Goal: Transaction & Acquisition: Purchase product/service

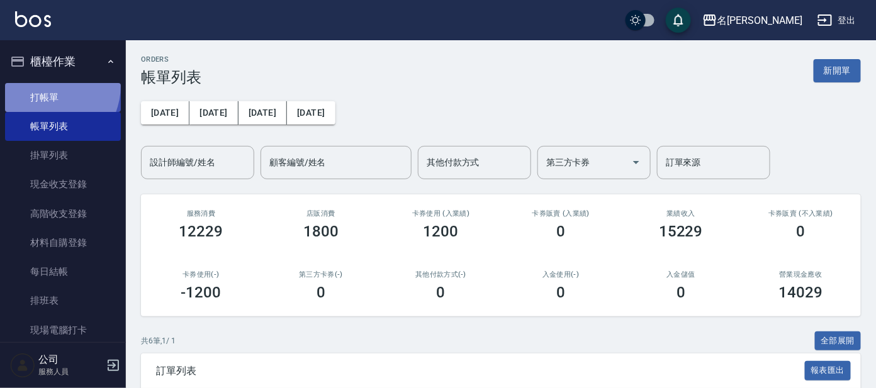
click at [43, 87] on link "打帳單" at bounding box center [63, 97] width 116 height 29
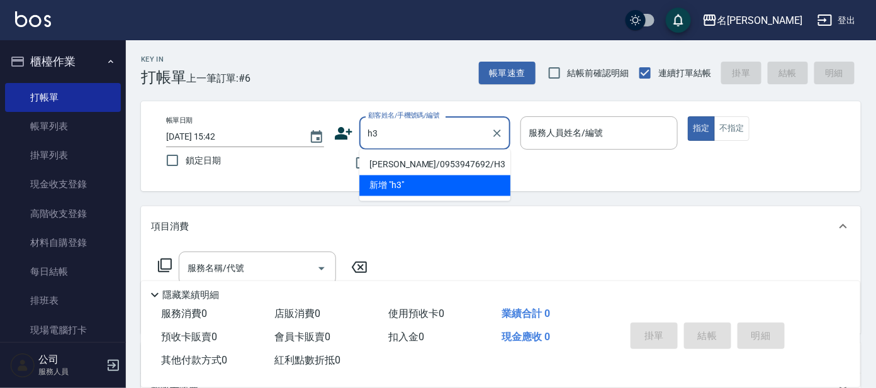
type input "[PERSON_NAME]/0953947692/H3"
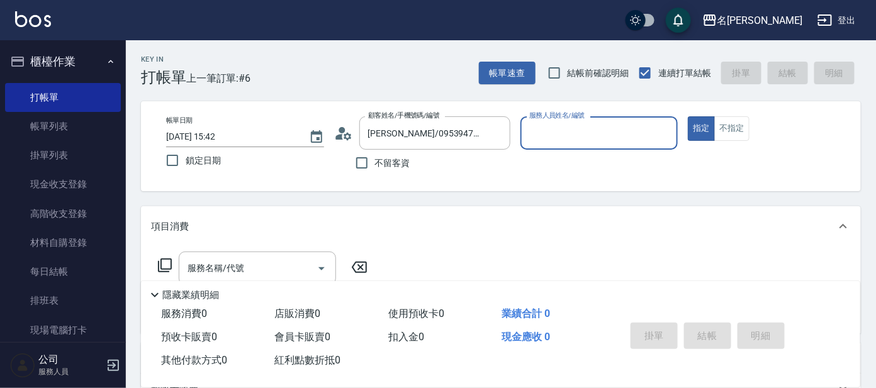
type input "[PERSON_NAME]-8"
type input "5"
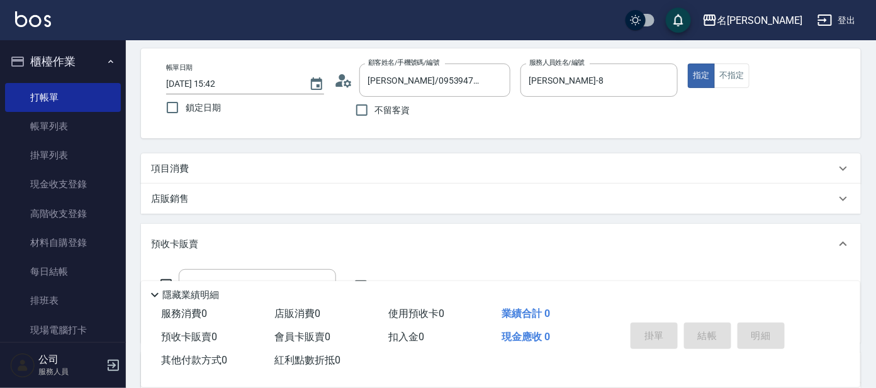
scroll to position [78, 0]
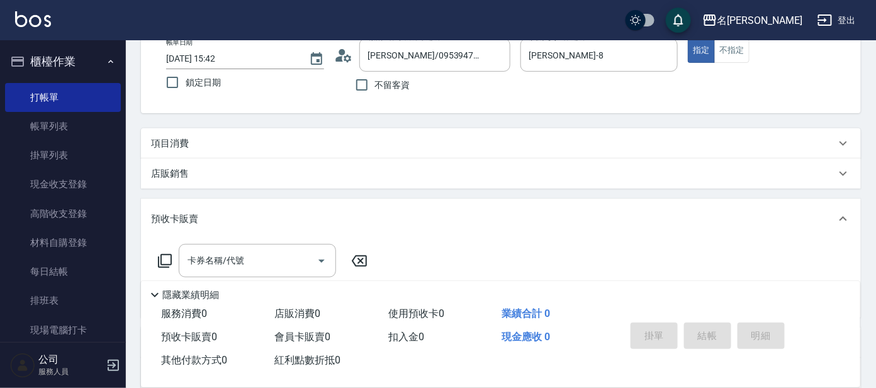
drag, startPoint x: 327, startPoint y: 137, endPoint x: 308, endPoint y: 144, distance: 19.9
click at [325, 138] on div "項目消費" at bounding box center [493, 143] width 685 height 13
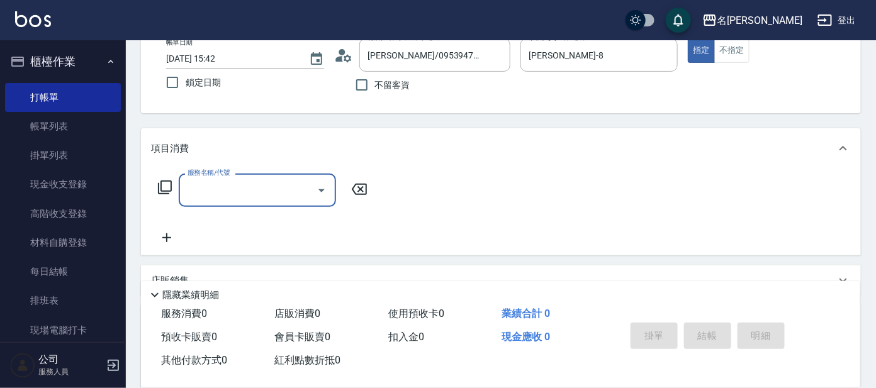
scroll to position [0, 0]
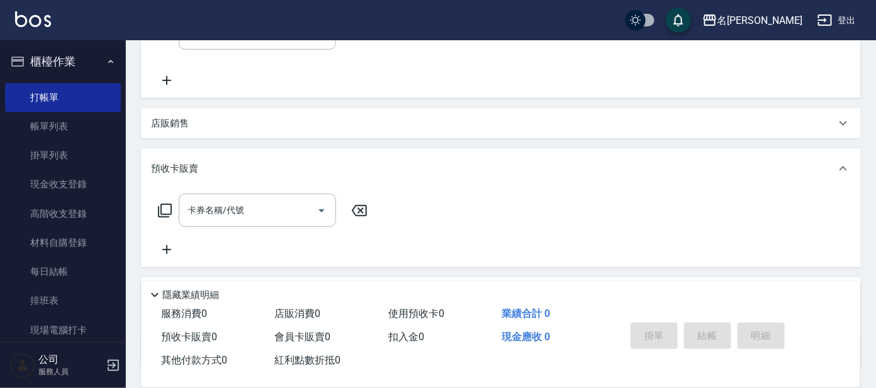
drag, startPoint x: 250, startPoint y: 171, endPoint x: 256, endPoint y: 139, distance: 32.7
click at [251, 171] on div "預收卡販賣" at bounding box center [493, 168] width 685 height 13
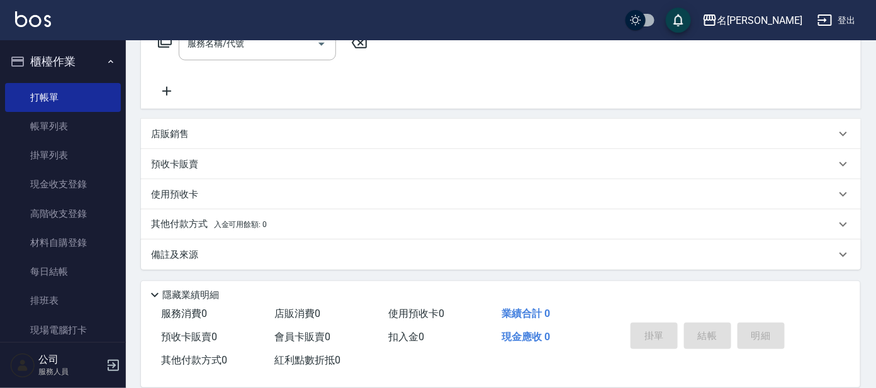
scroll to position [224, 0]
click at [259, 130] on div "店販銷售" at bounding box center [493, 134] width 685 height 13
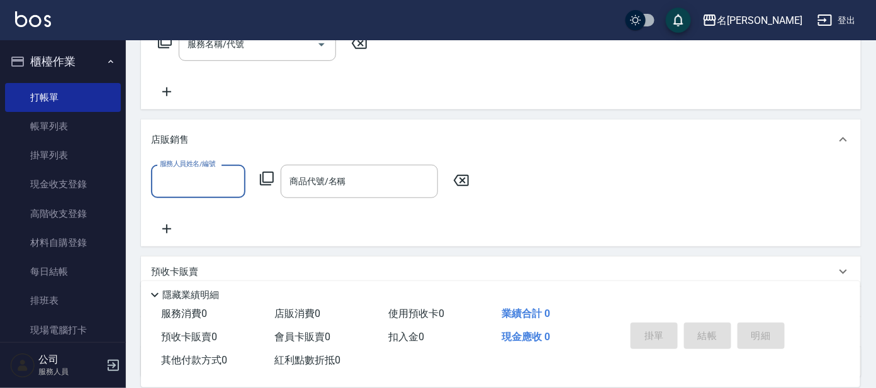
scroll to position [0, 0]
click at [226, 186] on input "服務人員姓名/編號" at bounding box center [198, 182] width 83 height 22
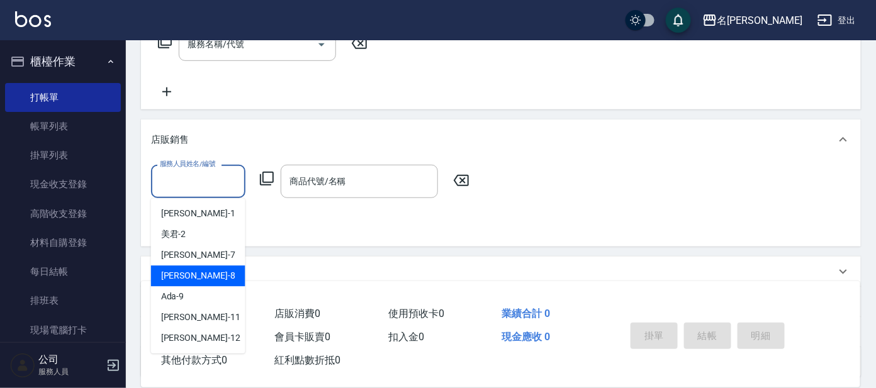
drag, startPoint x: 201, startPoint y: 279, endPoint x: 286, endPoint y: 220, distance: 103.2
click at [202, 279] on div "[PERSON_NAME] -8" at bounding box center [198, 276] width 94 height 21
type input "[PERSON_NAME]-8"
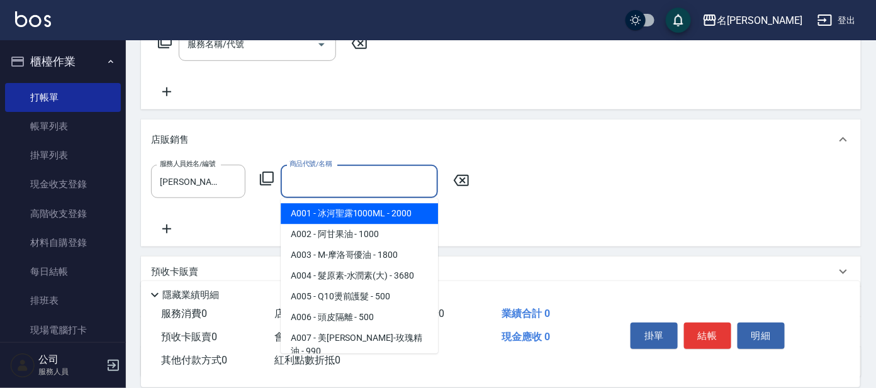
click at [332, 179] on div "商品代號/名稱 商品代號/名稱" at bounding box center [359, 181] width 157 height 33
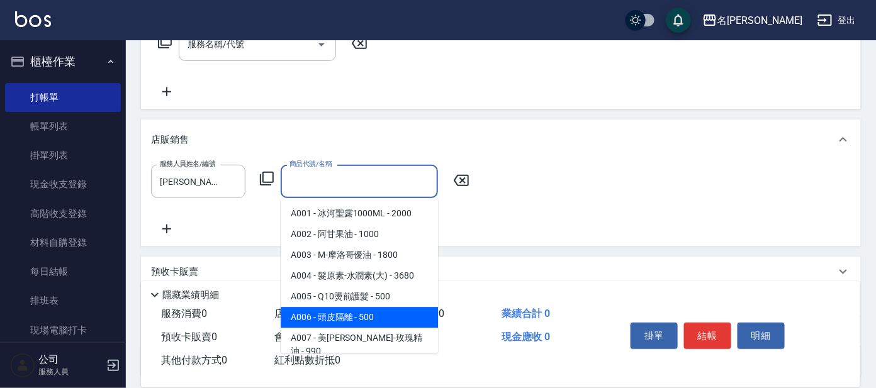
click at [366, 312] on span "A006 - 頭皮隔離 - 500" at bounding box center [359, 317] width 157 height 21
type input "頭皮隔離"
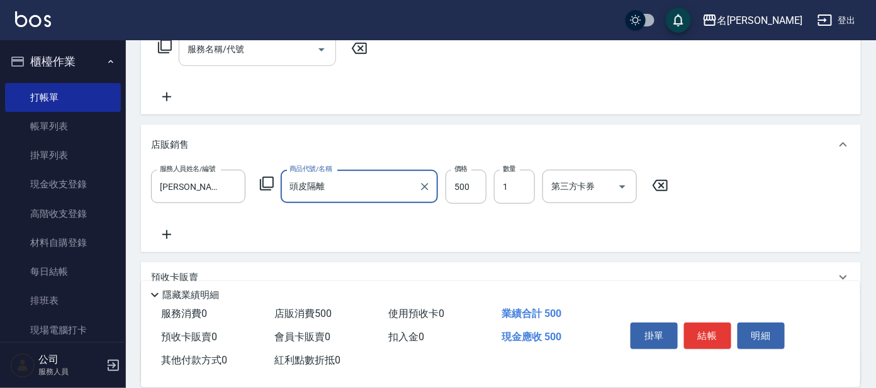
scroll to position [67, 0]
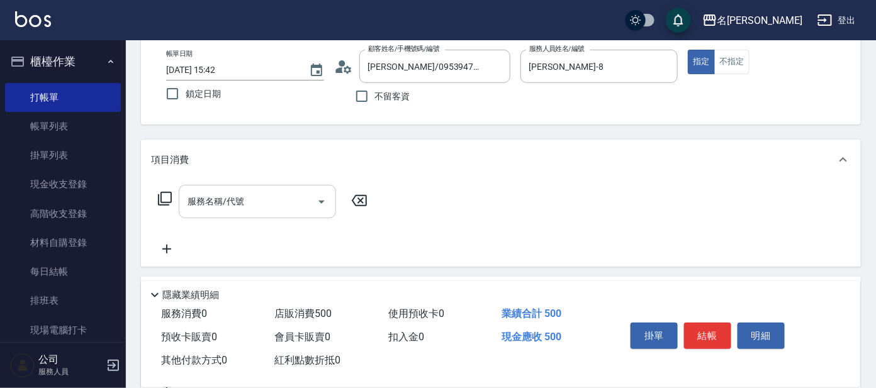
click at [281, 196] on input "服務名稱/代號" at bounding box center [247, 202] width 127 height 22
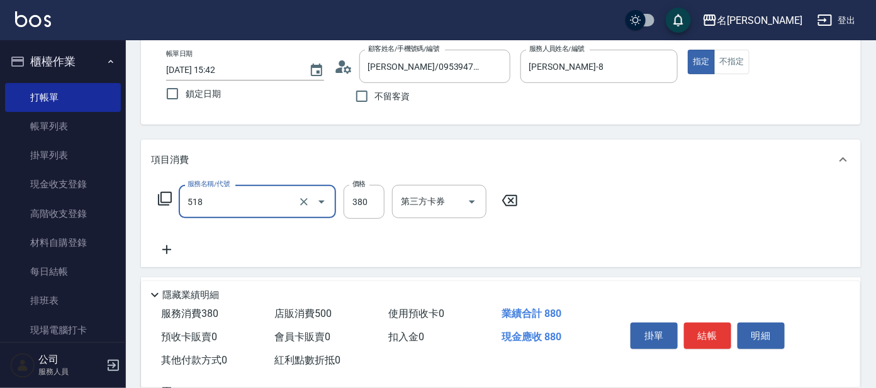
type input "舒壓+洗髮+養髮(518)"
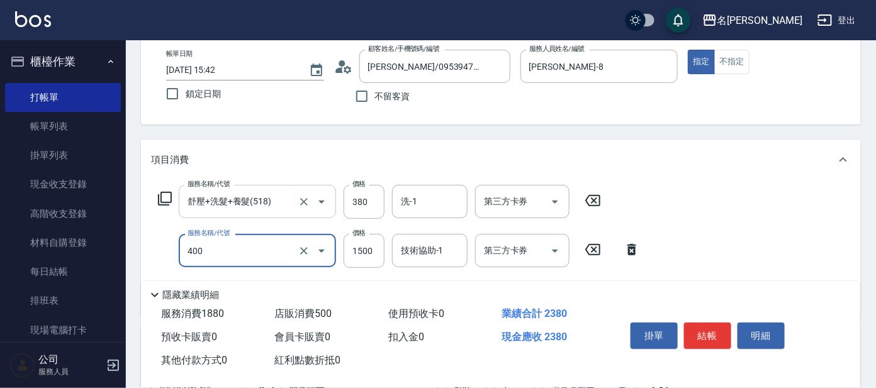
type input "染髮(400)"
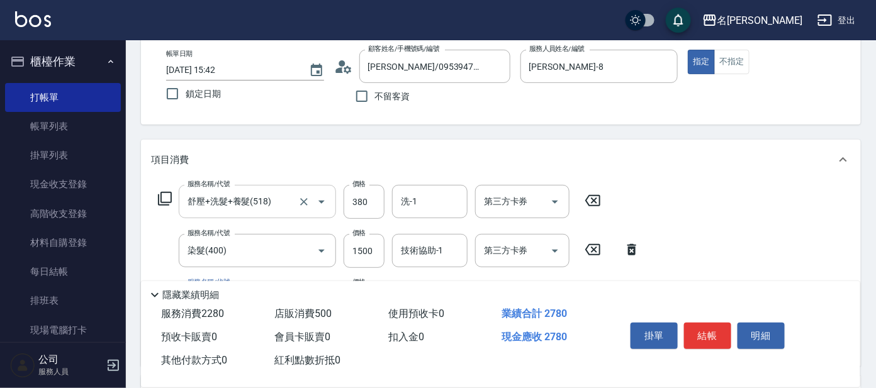
type input "剪髮C級設計師(303)"
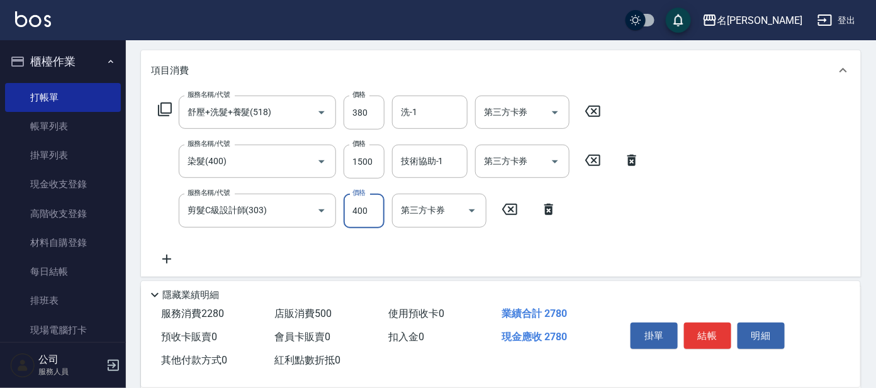
scroll to position [224, 0]
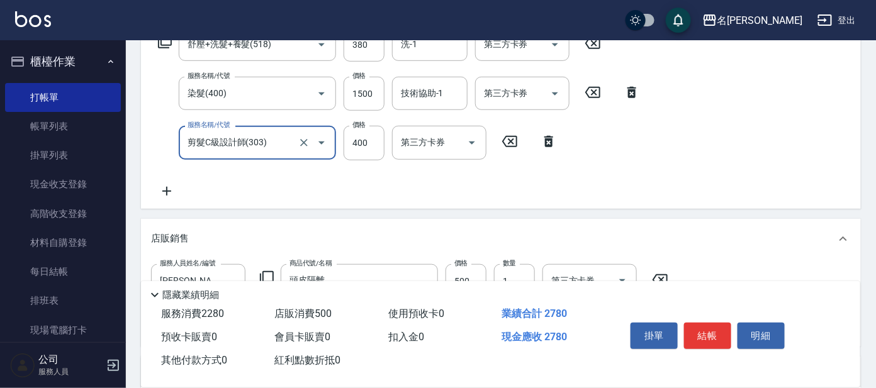
click at [264, 142] on input "剪髮C級設計師(303)" at bounding box center [239, 143] width 111 height 22
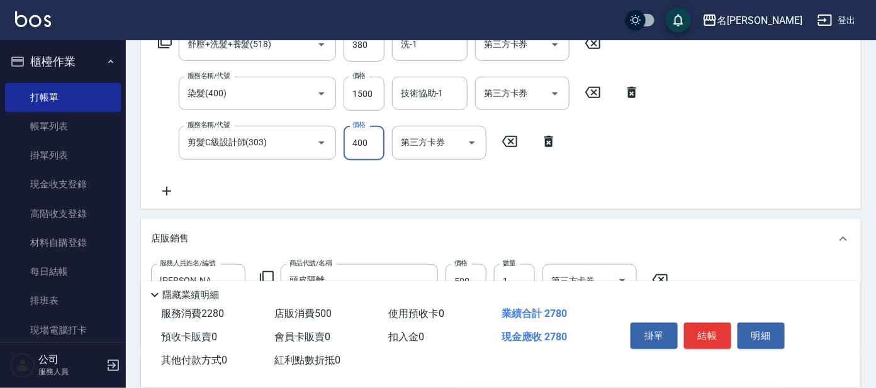
click at [353, 144] on input "400" at bounding box center [364, 143] width 41 height 34
type input "450"
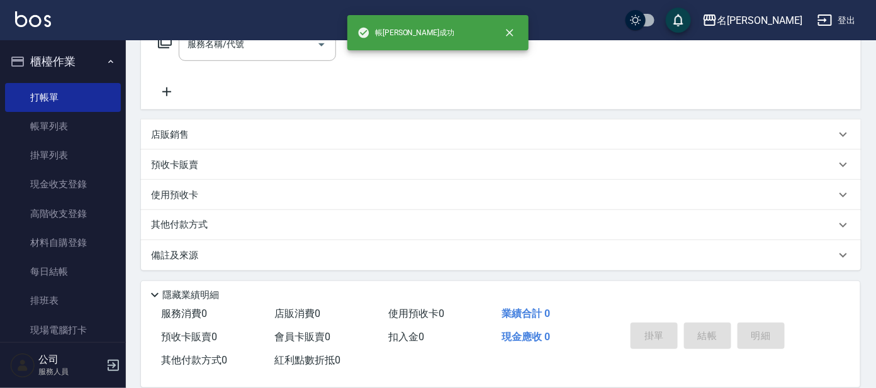
scroll to position [0, 0]
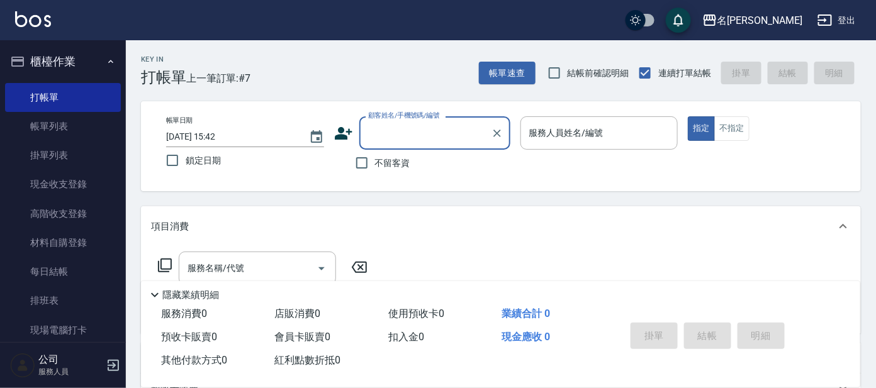
click at [395, 136] on input "顧客姓名/手機號碼/編號" at bounding box center [425, 133] width 121 height 22
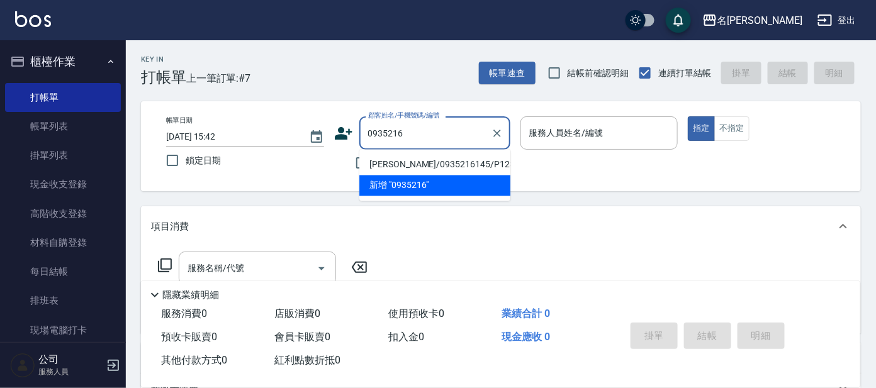
click at [405, 164] on li "[PERSON_NAME]/0935216145/P1232" at bounding box center [434, 165] width 151 height 21
type input "[PERSON_NAME]/0935216145/P1232"
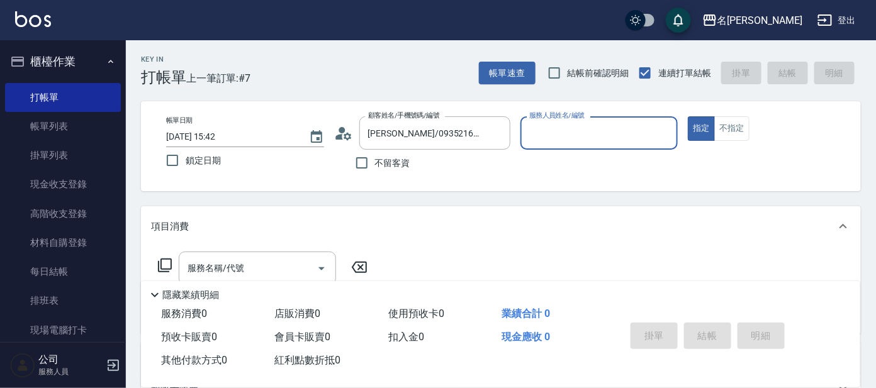
click at [524, 137] on div "服務人員姓名/編號" at bounding box center [600, 132] width 158 height 33
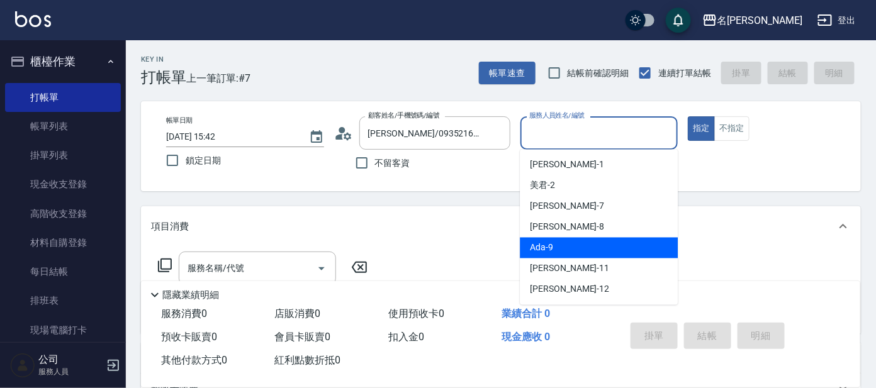
click at [536, 242] on span "Ada -9" at bounding box center [541, 248] width 23 height 13
type input "Ada-9"
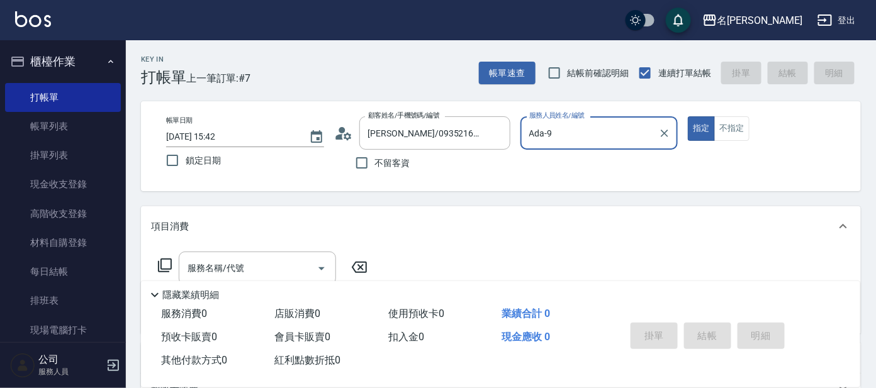
click at [162, 264] on icon at bounding box center [164, 265] width 15 height 15
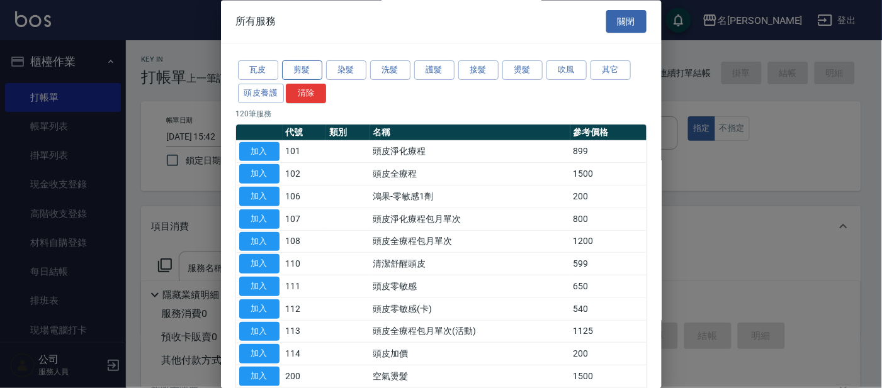
click at [307, 74] on button "剪髮" at bounding box center [302, 71] width 40 height 20
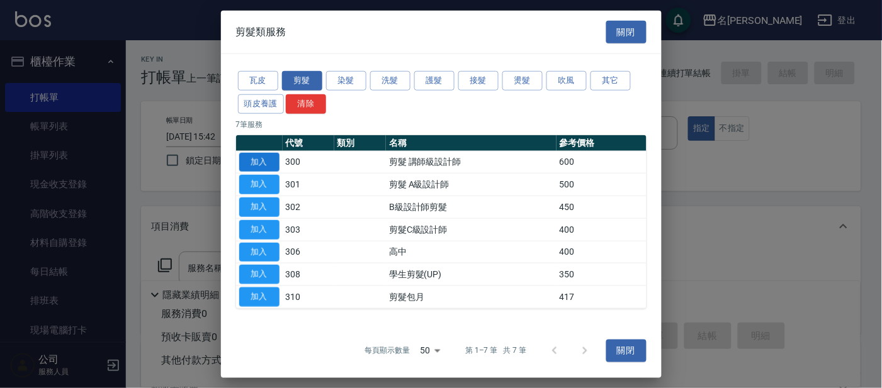
click at [268, 159] on button "加入" at bounding box center [259, 162] width 40 height 20
type input "剪髮 講師級設計師(300)"
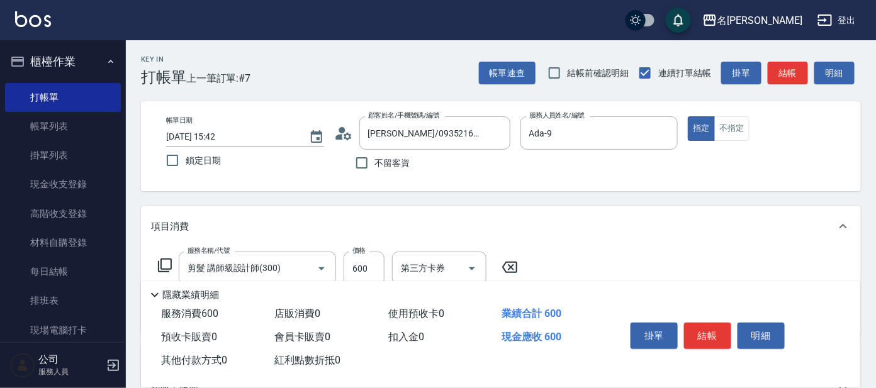
click at [161, 262] on icon at bounding box center [165, 266] width 14 height 14
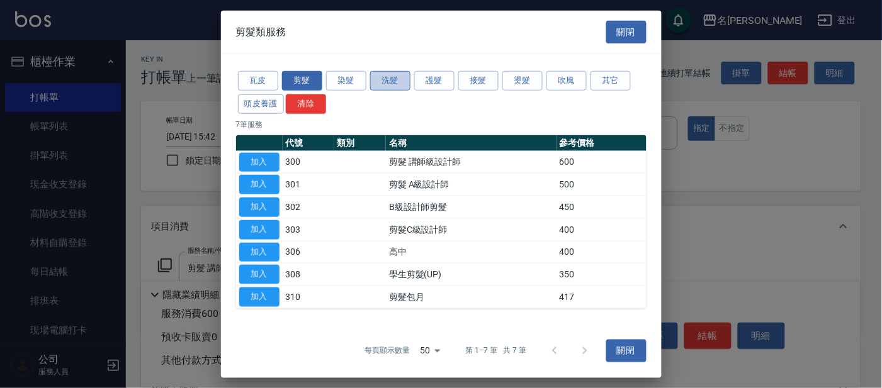
click at [385, 85] on button "洗髮" at bounding box center [390, 81] width 40 height 20
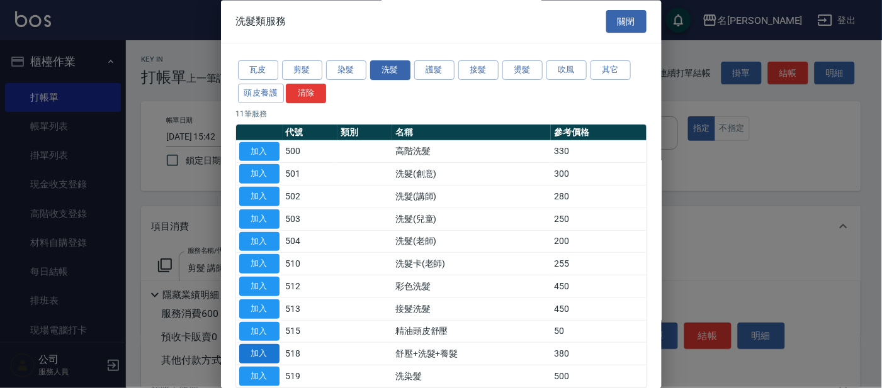
click at [274, 351] on button "加入" at bounding box center [259, 355] width 40 height 20
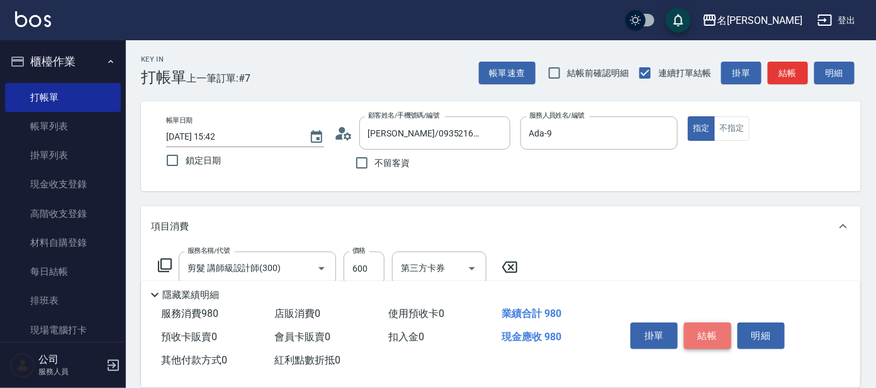
click at [709, 329] on button "結帳" at bounding box center [707, 336] width 47 height 26
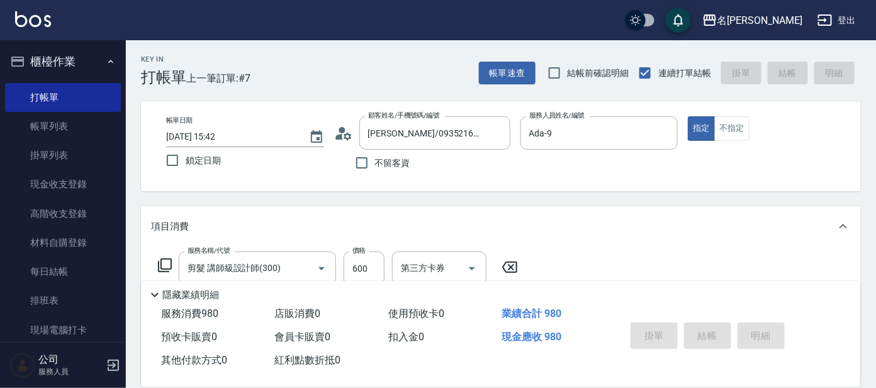
type input "[DATE] 15:47"
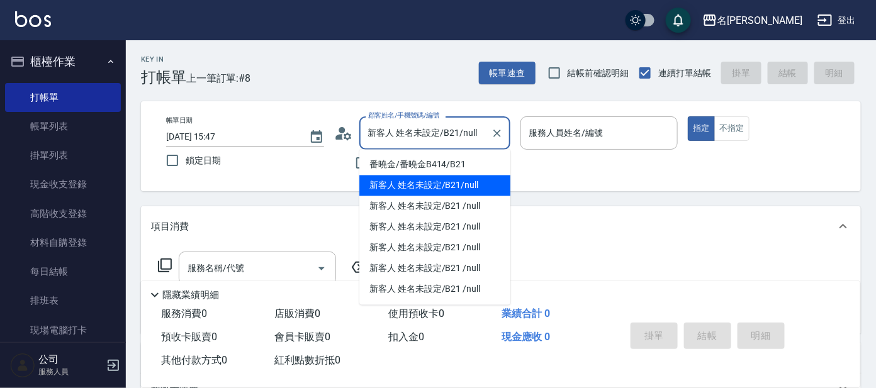
click at [471, 130] on input "新客人 姓名未設定/B21/null" at bounding box center [425, 133] width 121 height 22
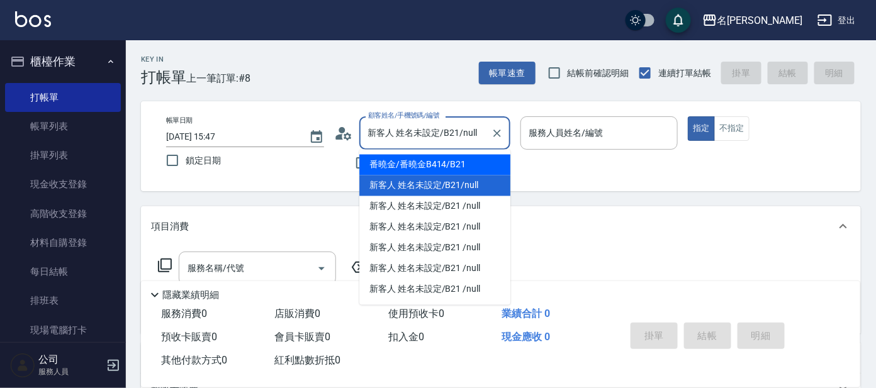
drag, startPoint x: 443, startPoint y: 169, endPoint x: 493, endPoint y: 147, distance: 54.4
click at [443, 169] on li "番曉金/番曉金B414/B21" at bounding box center [434, 165] width 151 height 21
type input "番曉金/番曉金B414/B21"
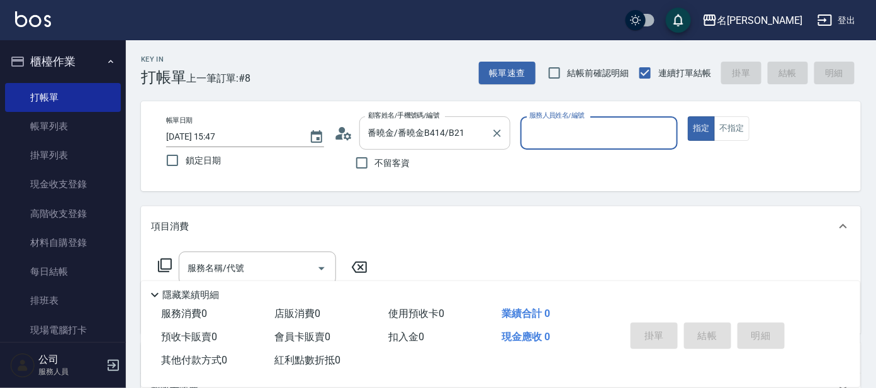
type input "美君-2"
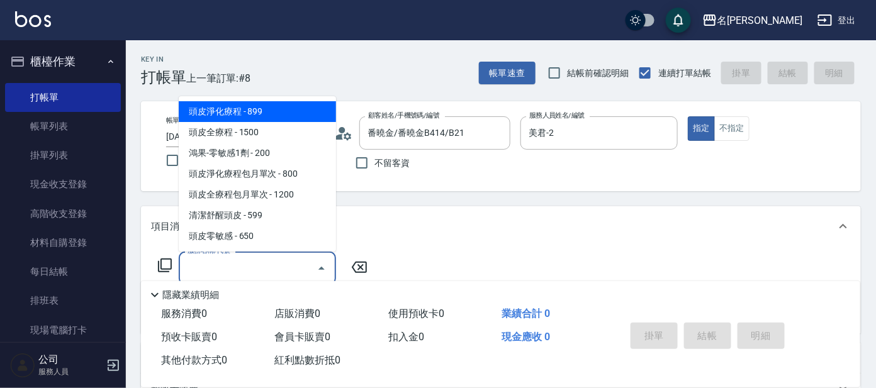
click at [240, 264] on input "服務名稱/代號" at bounding box center [247, 268] width 127 height 22
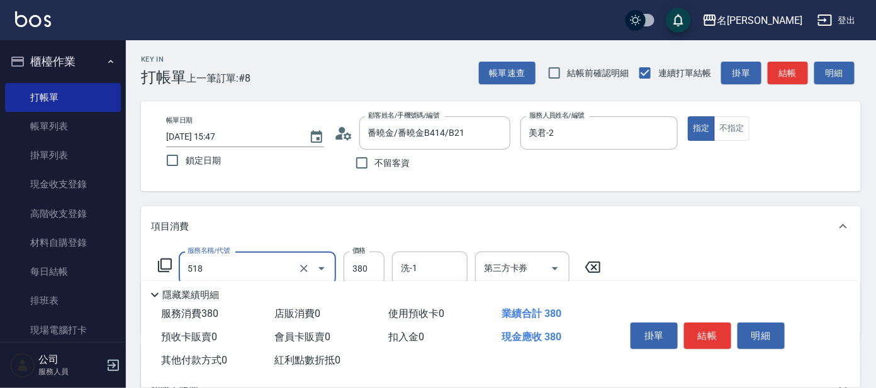
scroll to position [157, 0]
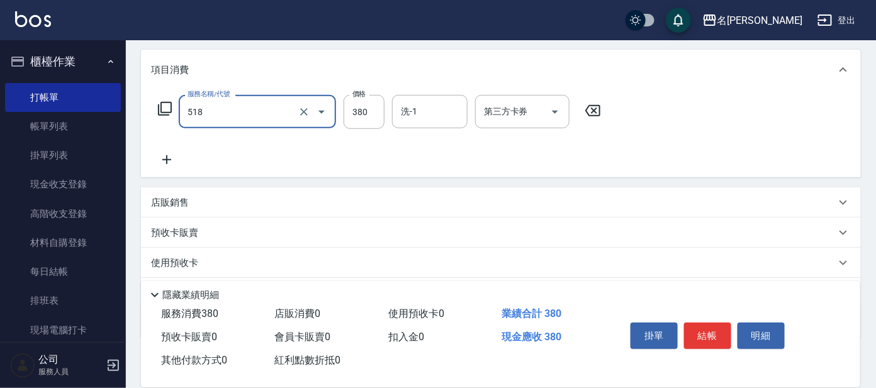
type input "舒壓+洗髮+養髮(518)"
click at [167, 160] on icon at bounding box center [166, 159] width 9 height 9
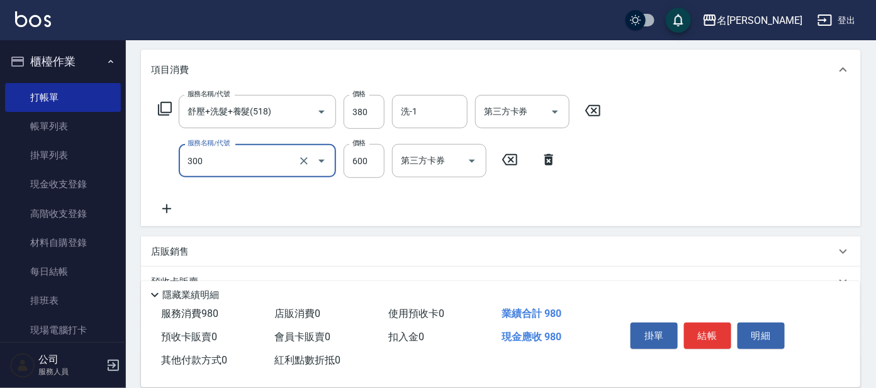
click at [241, 157] on input "300" at bounding box center [239, 161] width 111 height 22
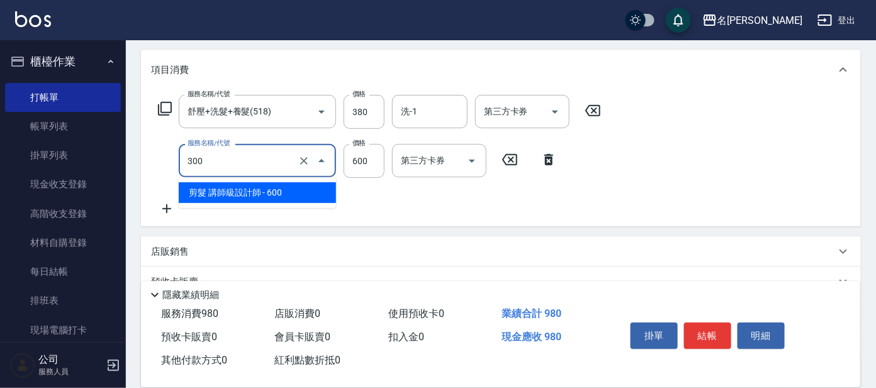
click at [254, 187] on span "剪髮 講師級設計師 - 600" at bounding box center [257, 193] width 157 height 21
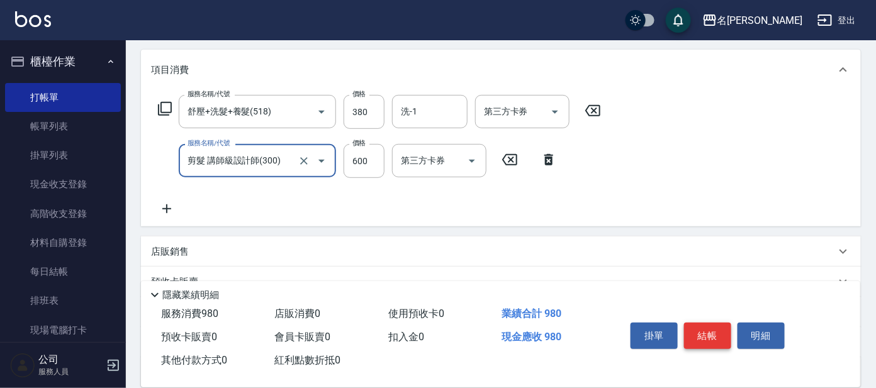
type input "剪髮 講師級設計師(300)"
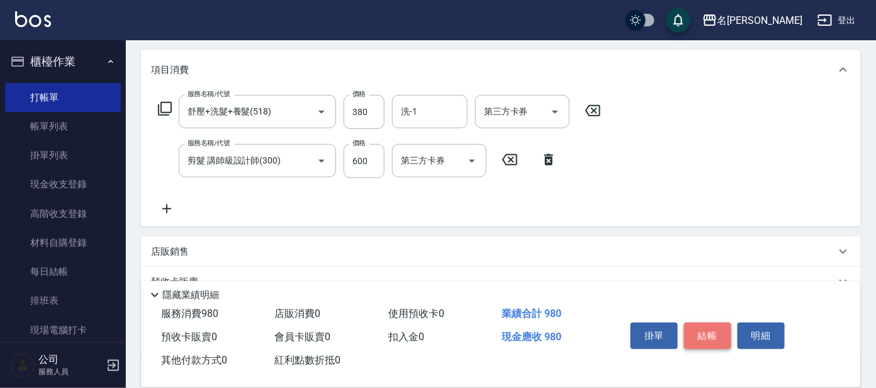
click at [716, 330] on button "結帳" at bounding box center [707, 336] width 47 height 26
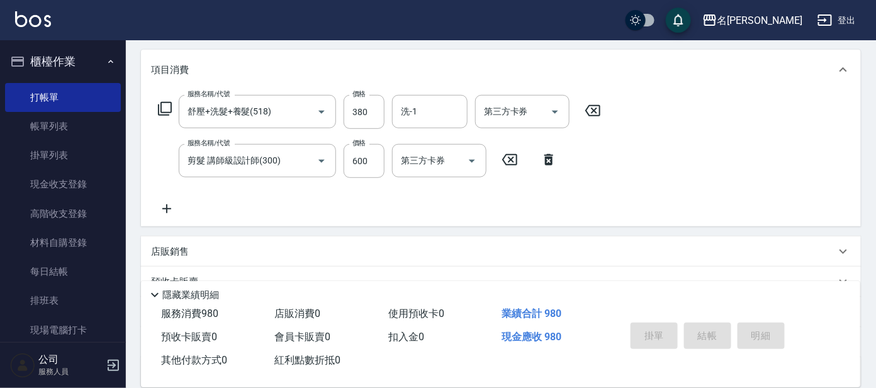
type input "[DATE] 15:55"
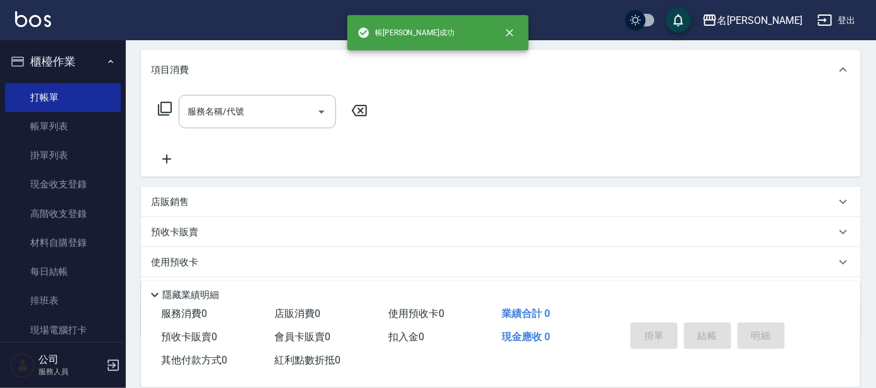
scroll to position [0, 0]
